Goal: Information Seeking & Learning: Stay updated

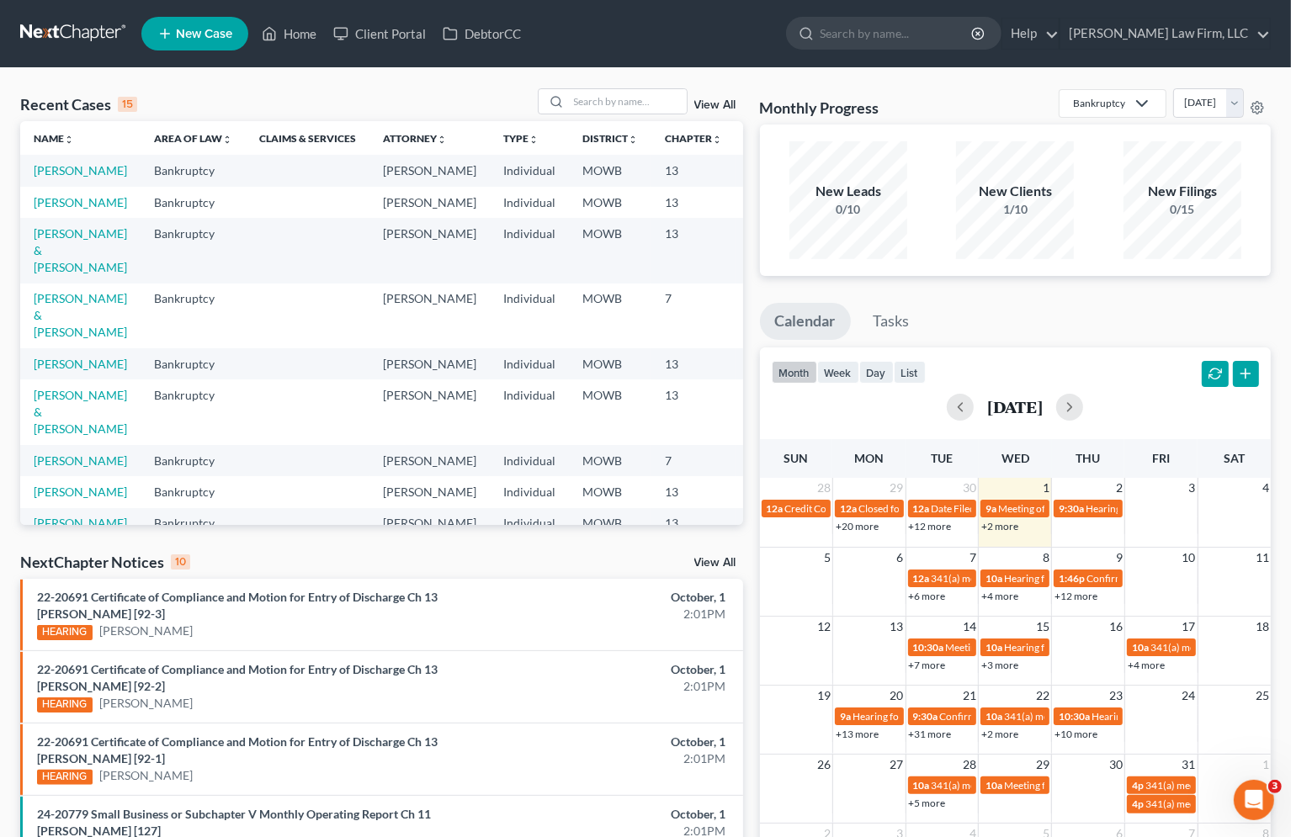
drag, startPoint x: 541, startPoint y: 50, endPoint x: 578, endPoint y: 1, distance: 61.3
click at [541, 50] on ul "New Case Home Client Portal DebtorCC - No Result - See all results Or Press Ent…" at bounding box center [705, 34] width 1129 height 44
click at [586, 546] on div "Recent Cases 15 View All Name unfold_more expand_more expand_less Area of Law u…" at bounding box center [382, 666] width 740 height 1156
click at [432, 108] on div "Recent Cases 15 View All" at bounding box center [381, 104] width 723 height 33
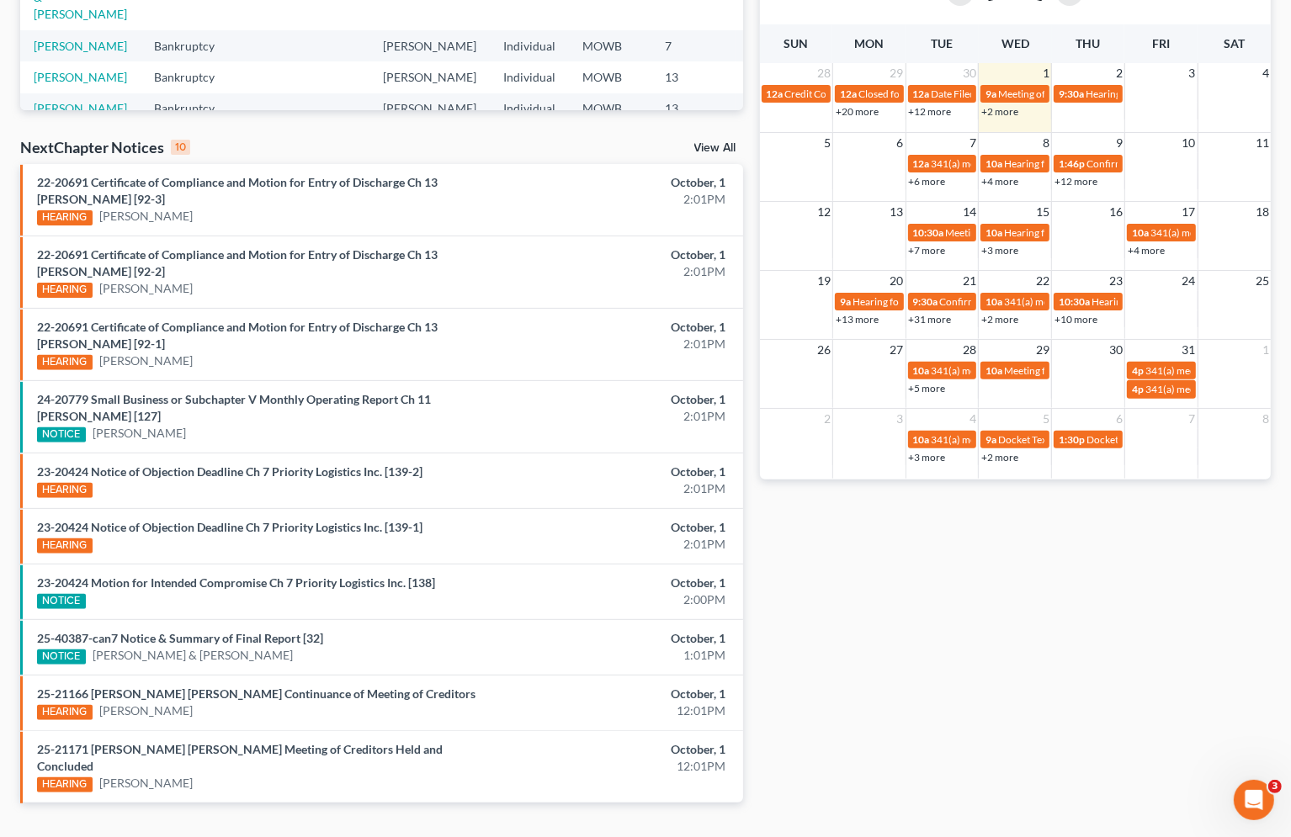
scroll to position [438, 0]
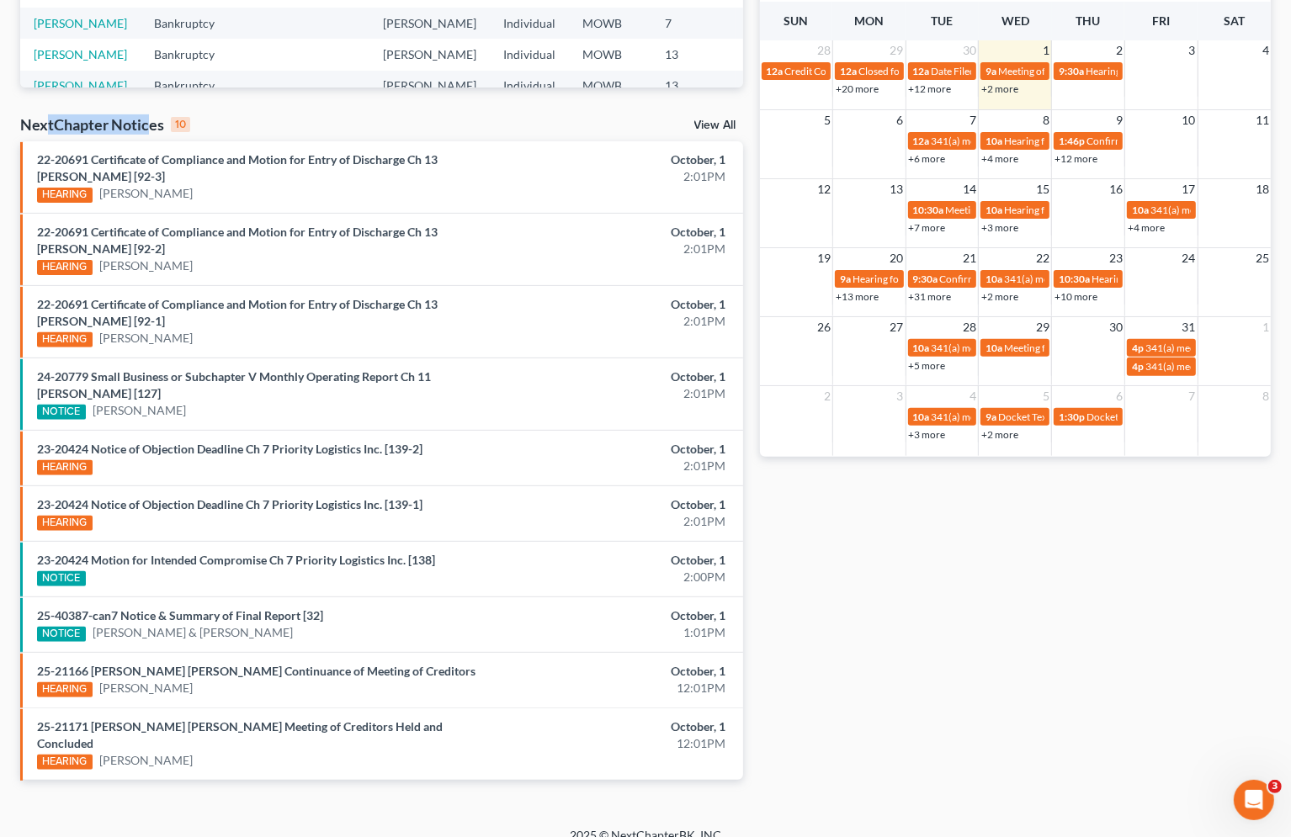
drag, startPoint x: 47, startPoint y: 127, endPoint x: 149, endPoint y: 125, distance: 101.8
click at [149, 125] on div "NextChapter Notices 10" at bounding box center [105, 124] width 170 height 20
click at [707, 123] on link "View All" at bounding box center [715, 125] width 42 height 12
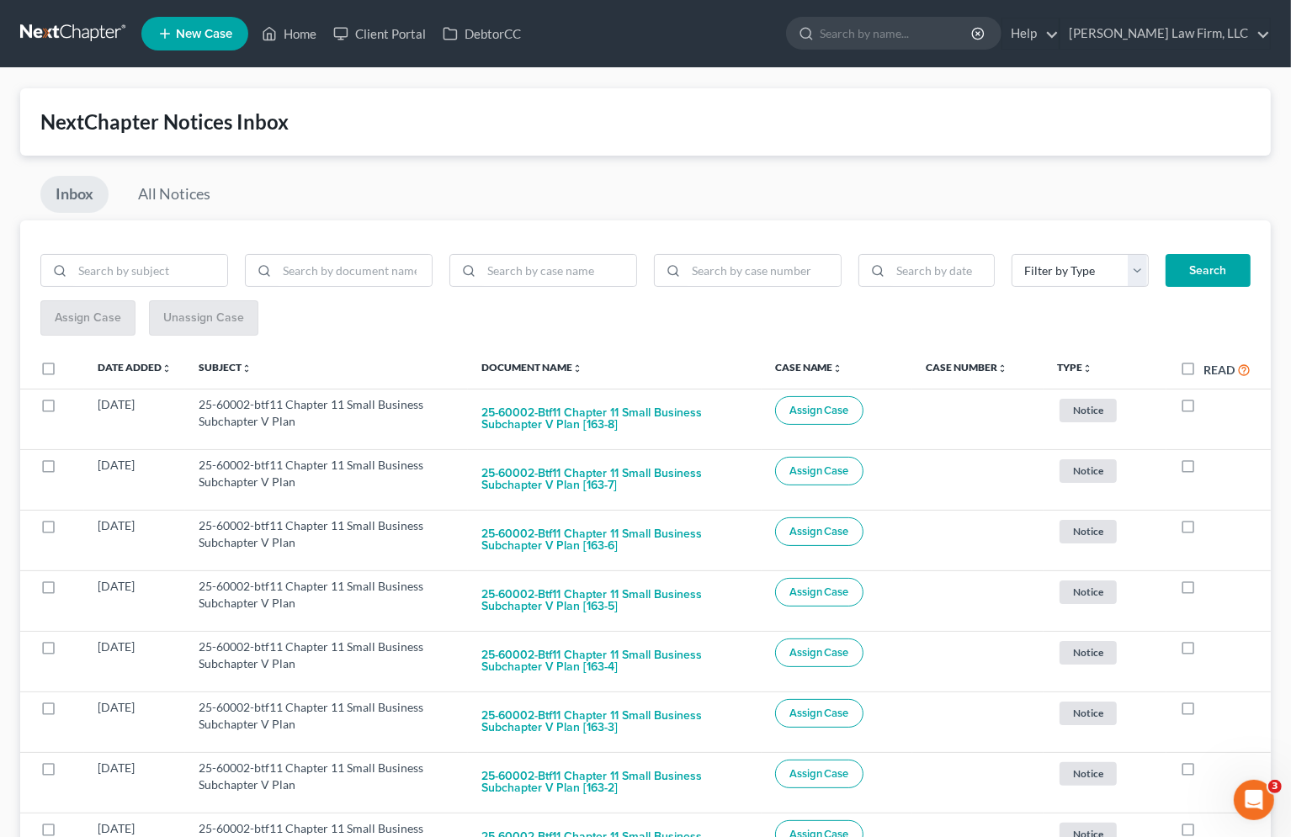
click at [850, 273] on div at bounding box center [926, 271] width 153 height 34
click at [905, 268] on input "search" at bounding box center [941, 271] width 103 height 32
click at [190, 199] on link "All Notices" at bounding box center [174, 194] width 103 height 37
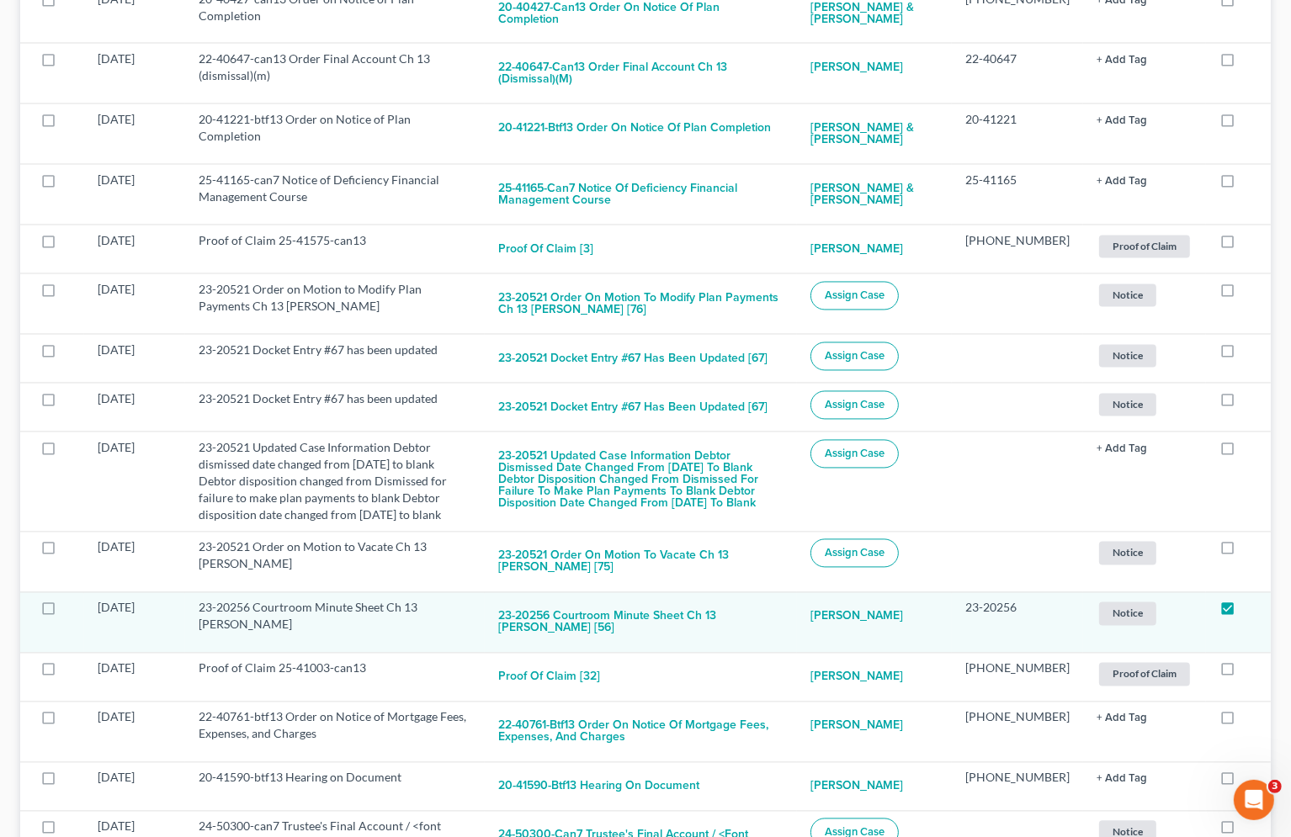
scroll to position [3157, 0]
